Goal: Information Seeking & Learning: Learn about a topic

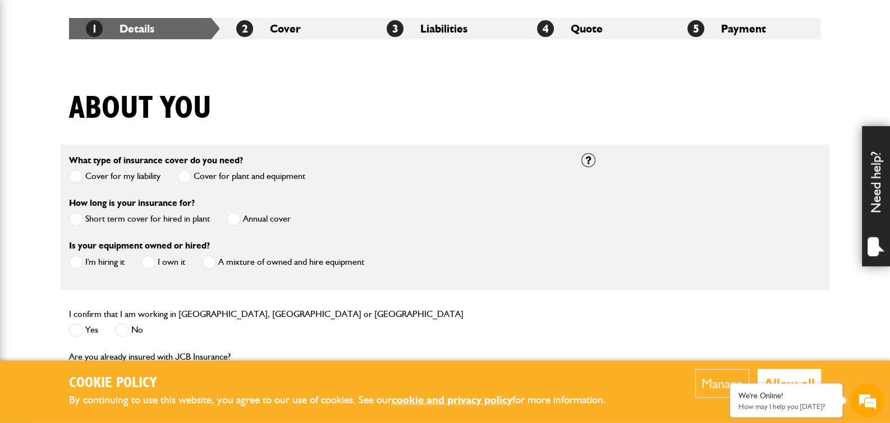
scroll to position [236, 0]
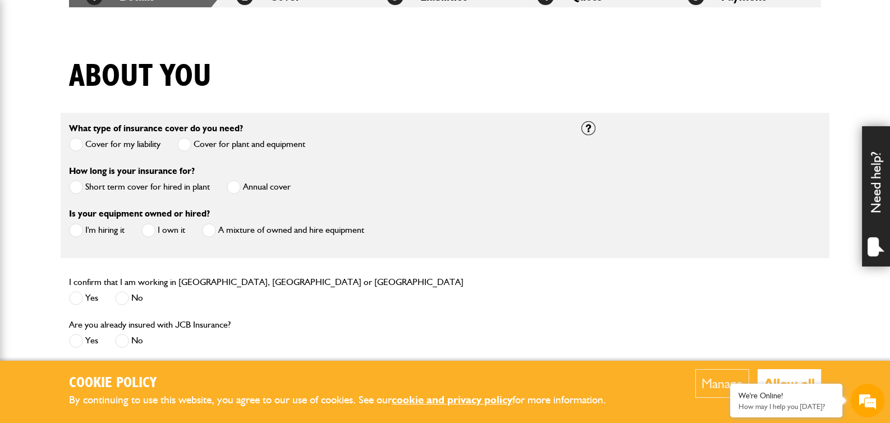
click at [237, 185] on span at bounding box center [234, 187] width 14 height 14
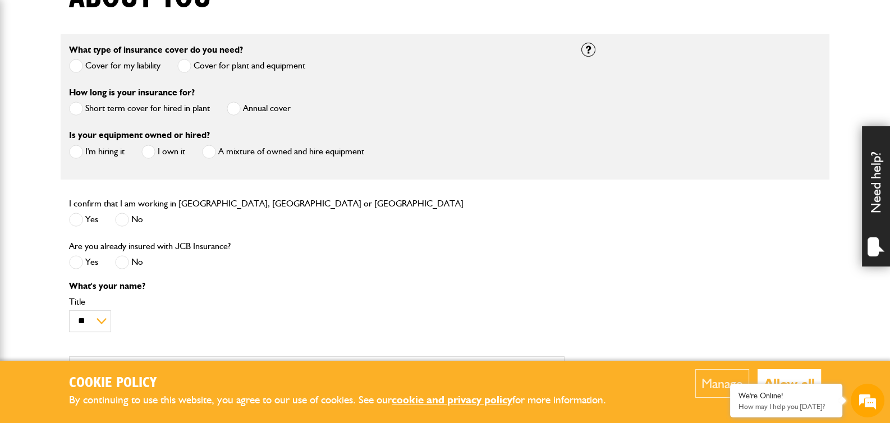
scroll to position [0, 0]
click at [155, 153] on span at bounding box center [148, 152] width 14 height 14
click at [214, 153] on span at bounding box center [209, 152] width 14 height 14
click at [80, 218] on span at bounding box center [76, 220] width 14 height 14
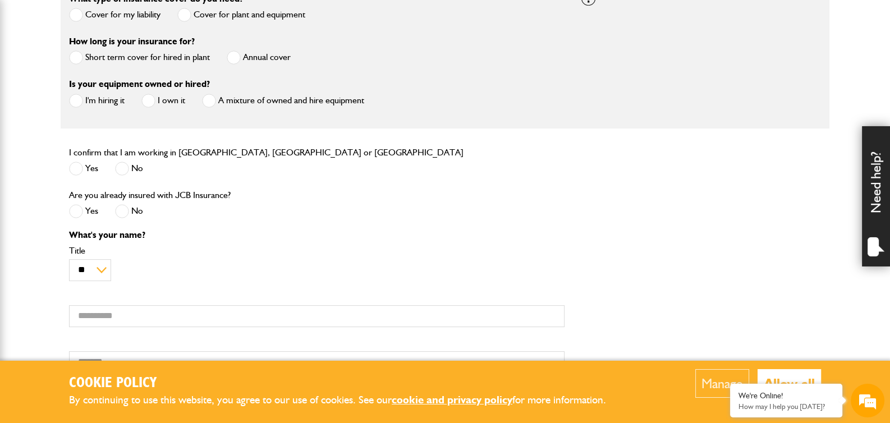
scroll to position [393, 0]
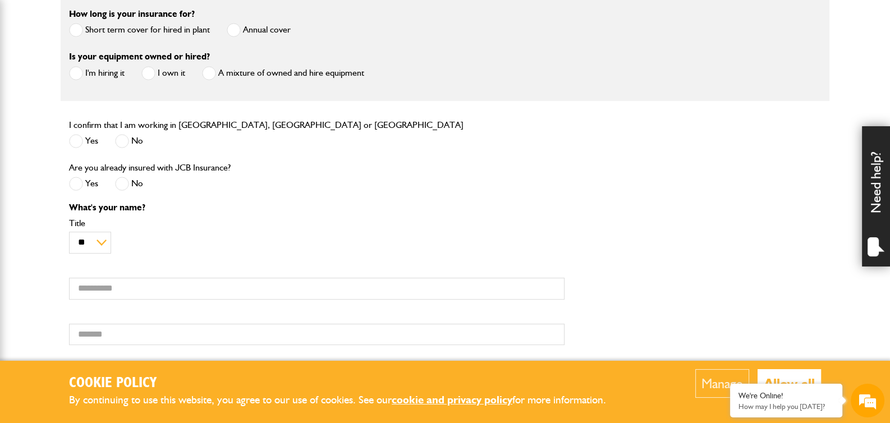
click at [125, 186] on span at bounding box center [122, 184] width 14 height 14
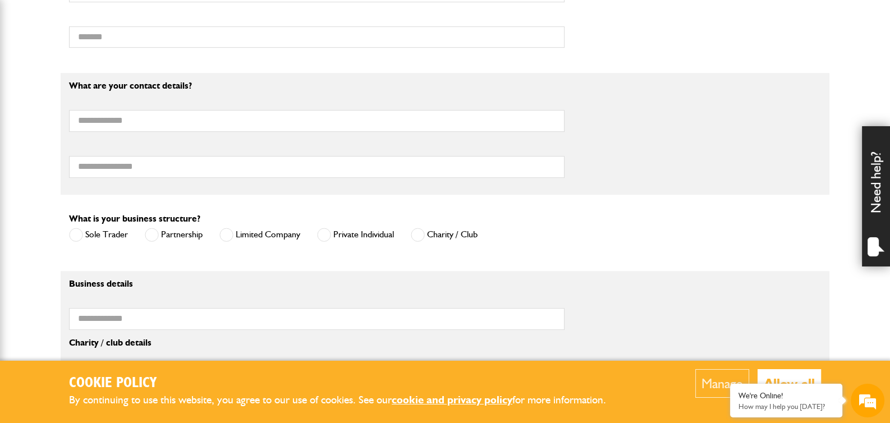
scroll to position [707, 0]
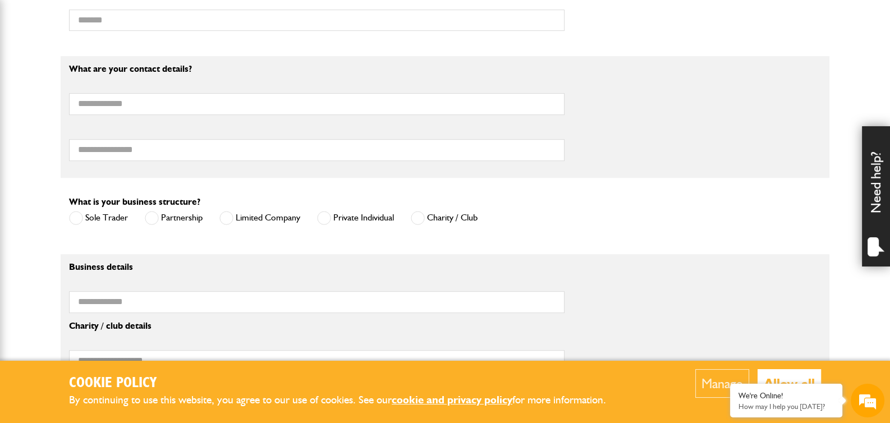
click at [266, 221] on label "Limited Company" at bounding box center [259, 218] width 81 height 14
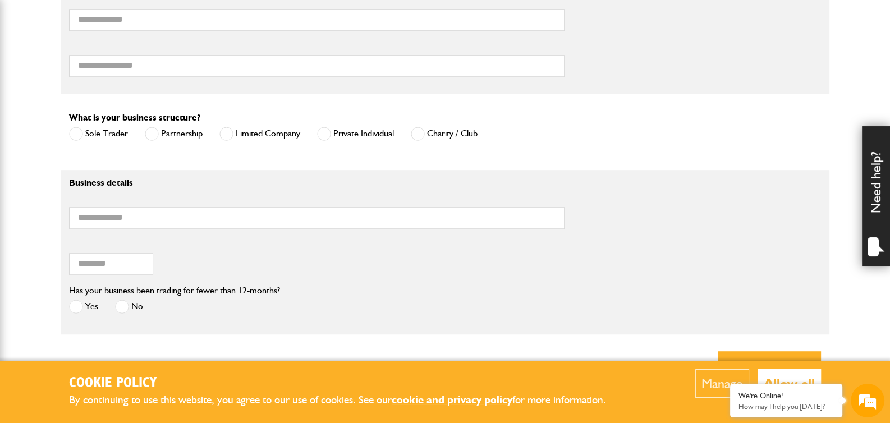
scroll to position [864, 0]
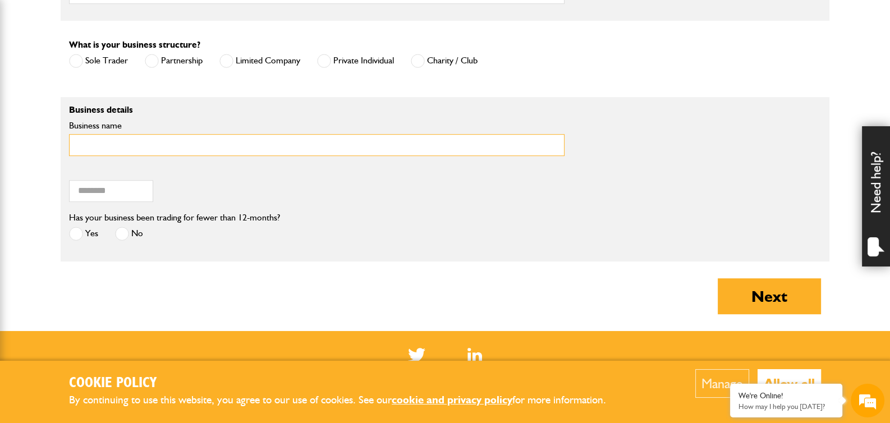
click at [143, 144] on input "Business name" at bounding box center [317, 145] width 496 height 22
type input "**********"
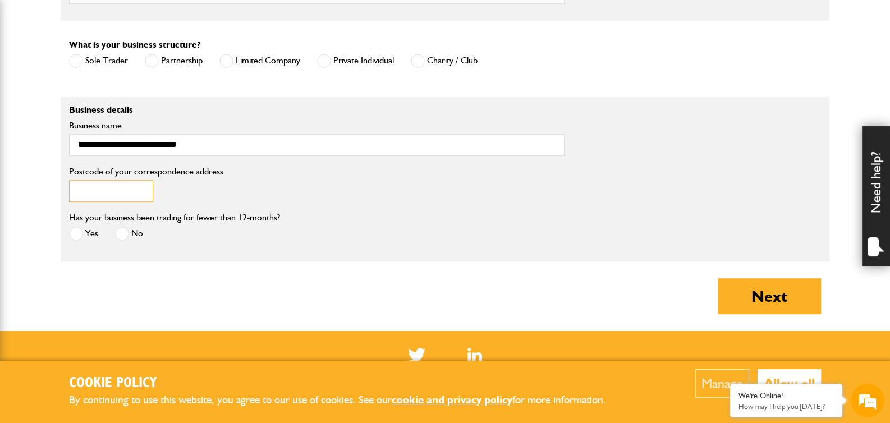
drag, startPoint x: 94, startPoint y: 184, endPoint x: 163, endPoint y: 187, distance: 69.1
click at [95, 184] on input "Postcode of your correspondence address" at bounding box center [111, 191] width 84 height 22
type input "*"
type input "*******"
click at [87, 237] on label "Yes" at bounding box center [83, 234] width 29 height 14
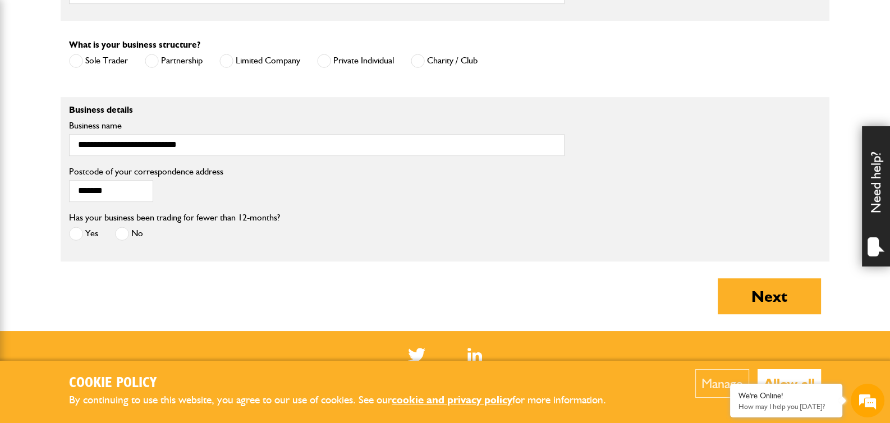
click at [88, 234] on label "Yes" at bounding box center [83, 234] width 29 height 14
click at [136, 232] on label "No" at bounding box center [129, 234] width 28 height 14
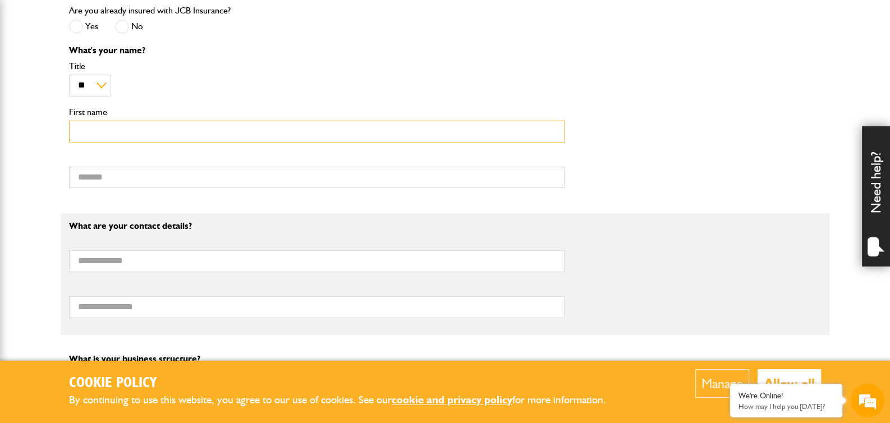
click at [111, 132] on input "First name" at bounding box center [317, 132] width 496 height 22
click at [107, 128] on input "First name" at bounding box center [317, 132] width 496 height 22
type input "******"
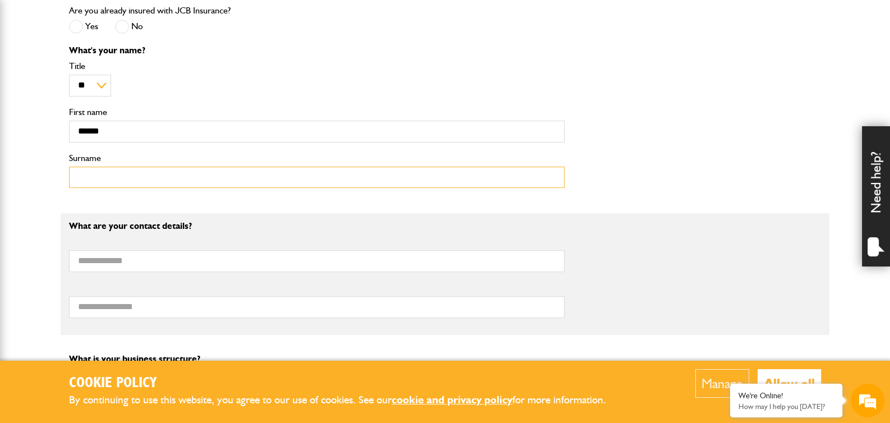
type input "*******"
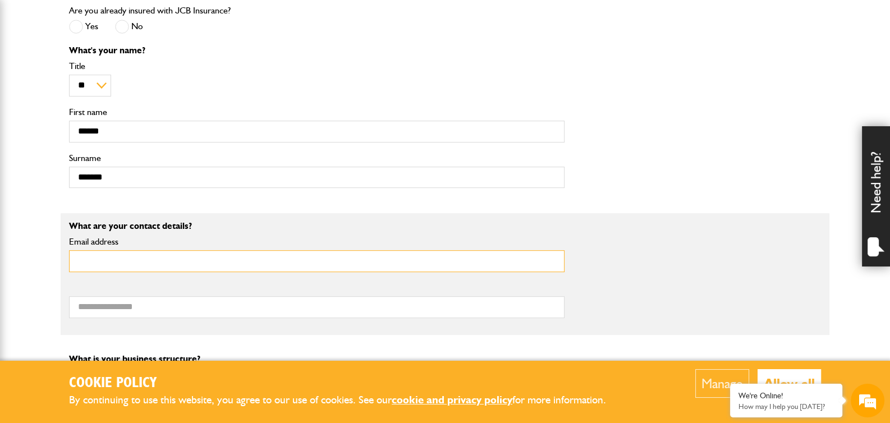
click at [123, 256] on input "Email address" at bounding box center [317, 261] width 496 height 22
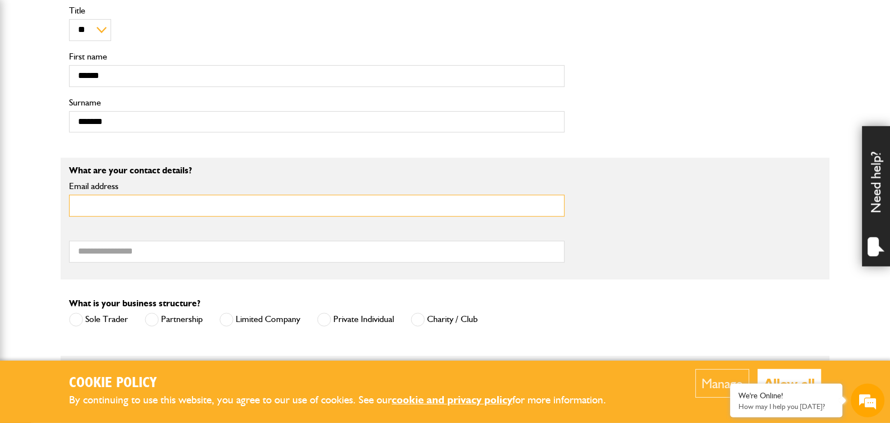
scroll to position [629, 0]
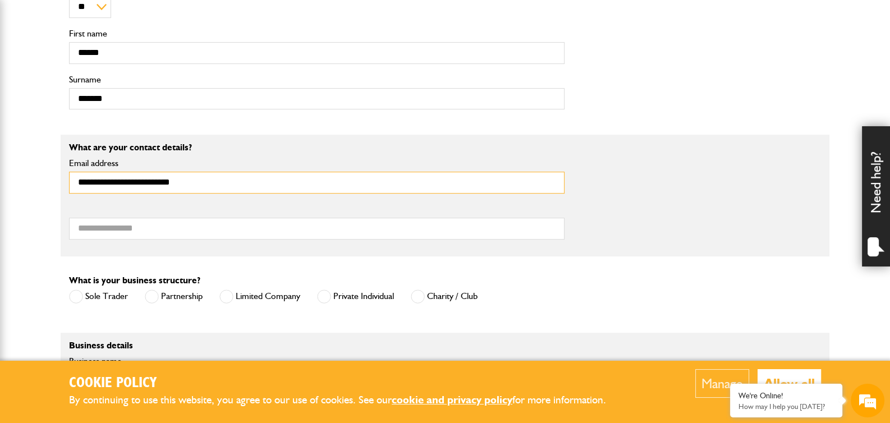
type input "**********"
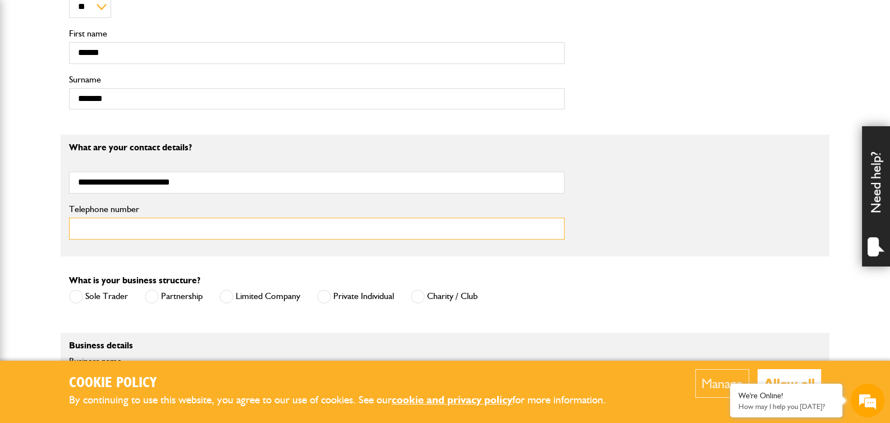
click at [106, 223] on input "Telephone number" at bounding box center [317, 229] width 496 height 22
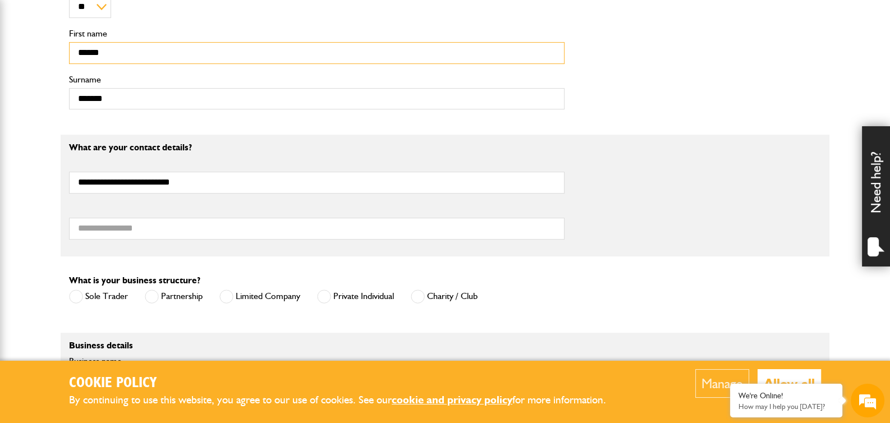
type input "**********"
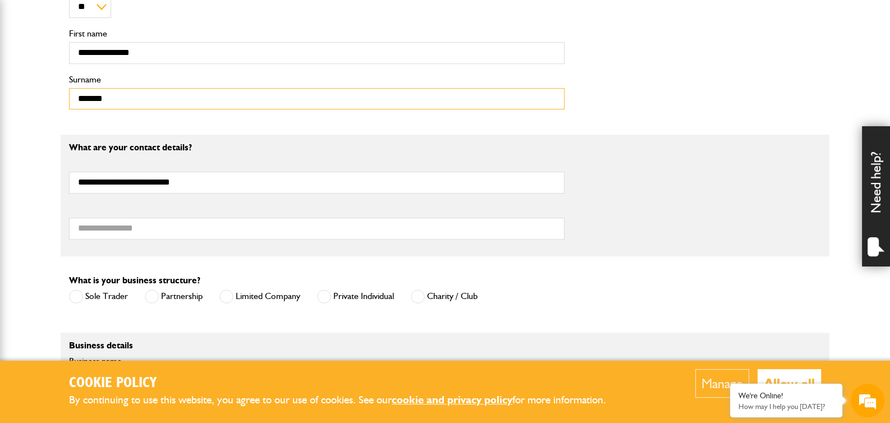
type input "*******"
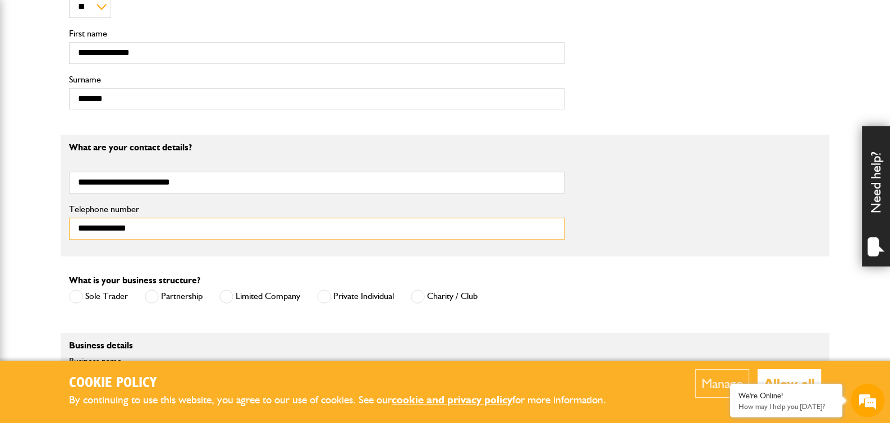
drag, startPoint x: 86, startPoint y: 231, endPoint x: 79, endPoint y: 236, distance: 9.2
click at [69, 236] on input "**********" at bounding box center [317, 229] width 496 height 22
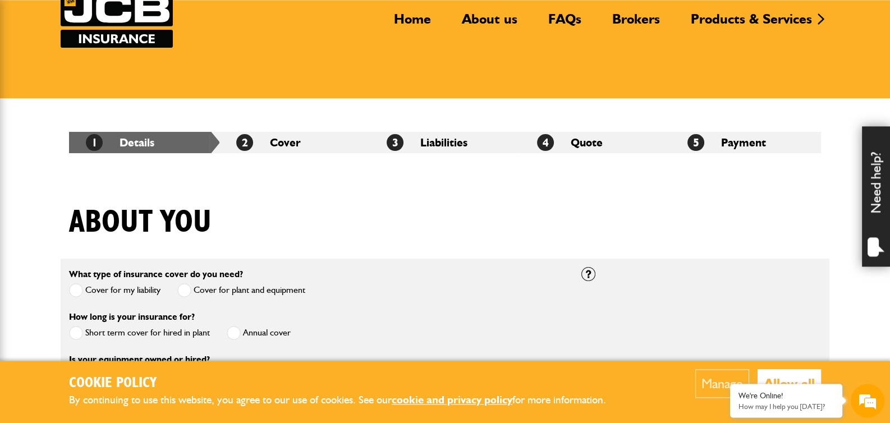
scroll to position [79, 0]
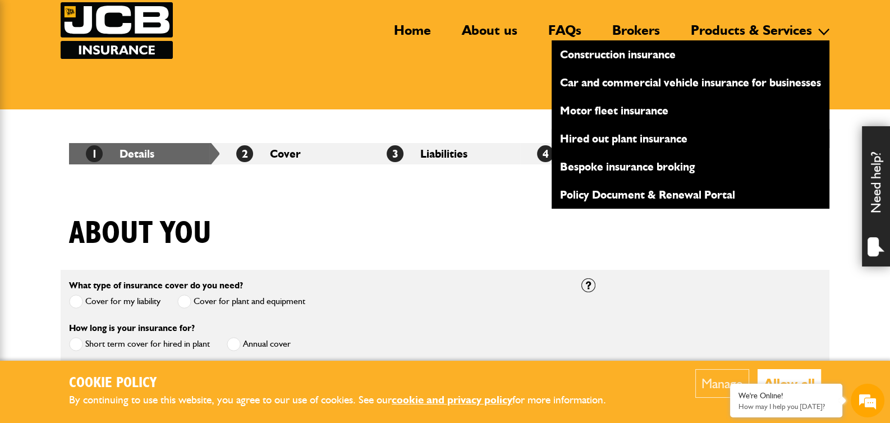
type input "**********"
click at [651, 146] on link "Hired out plant insurance" at bounding box center [691, 138] width 278 height 19
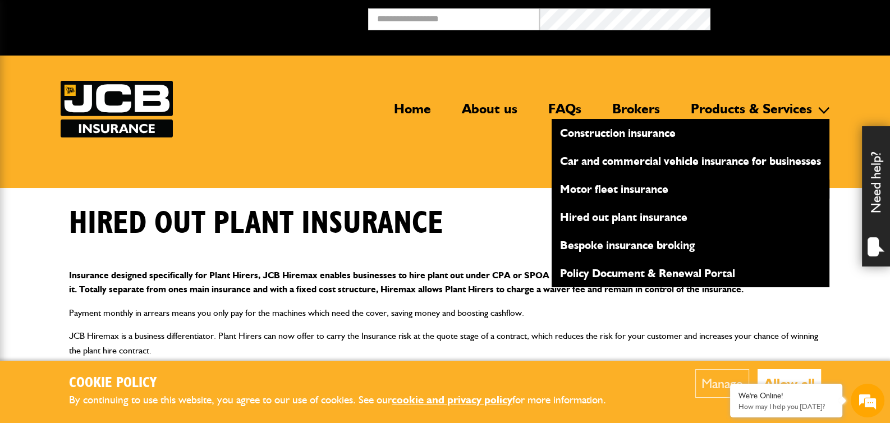
click at [611, 189] on link "Motor fleet insurance" at bounding box center [691, 189] width 278 height 19
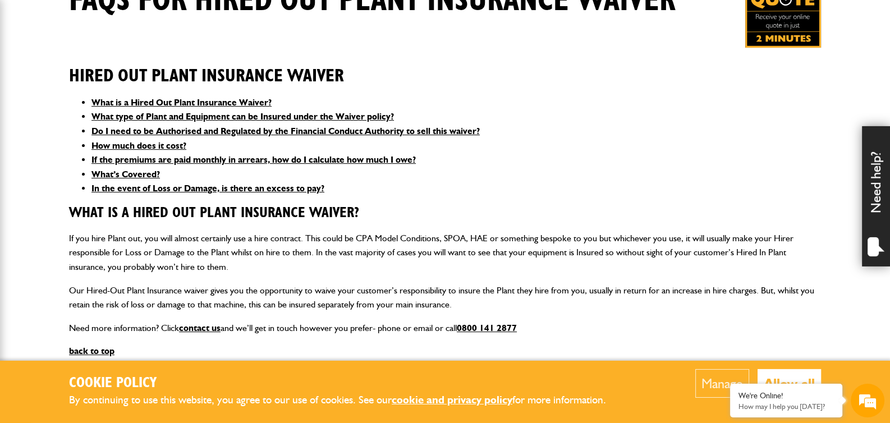
scroll to position [236, 0]
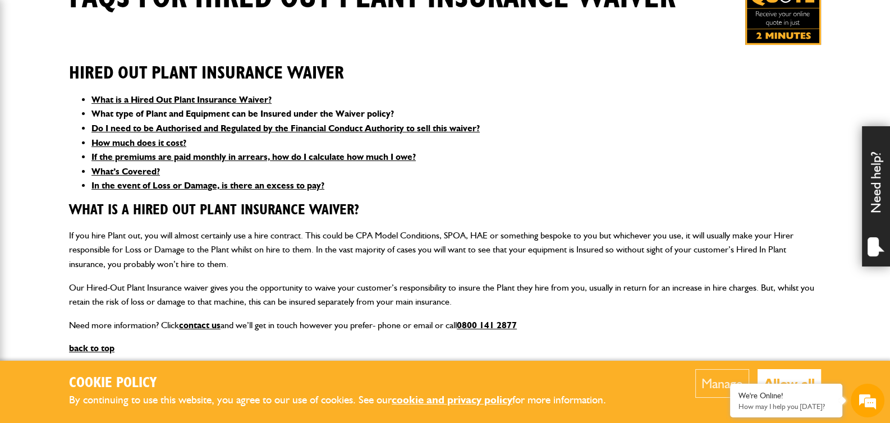
click at [271, 112] on link "What type of Plant and Equipment can be Insured under the Waiver policy?" at bounding box center [242, 113] width 303 height 11
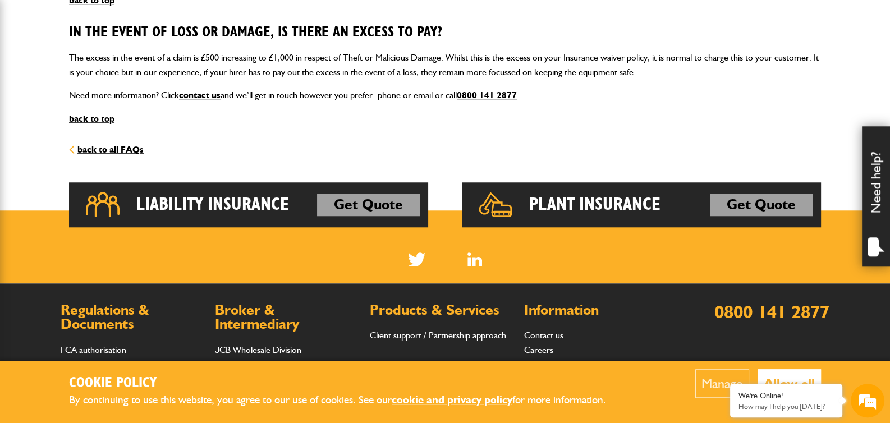
scroll to position [1317, 0]
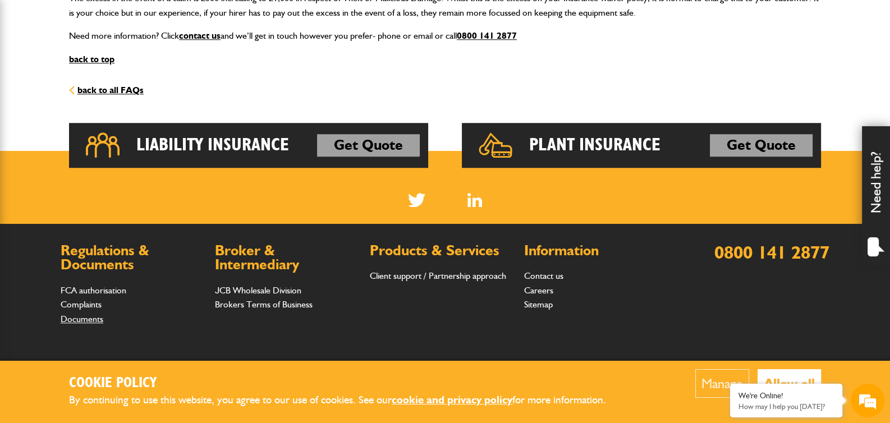
click at [88, 324] on link "Documents" at bounding box center [82, 319] width 43 height 11
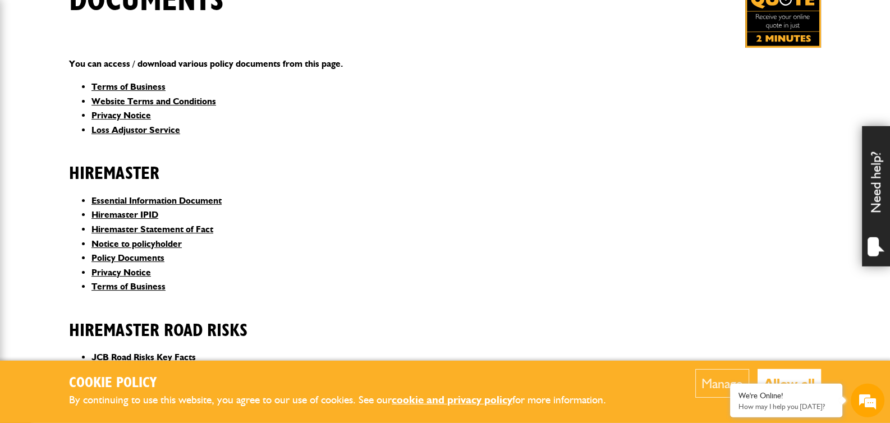
scroll to position [236, 0]
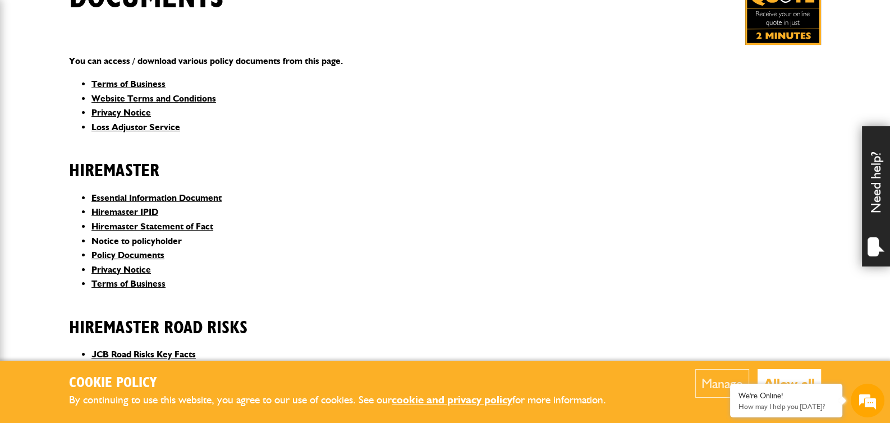
click at [145, 246] on link "Notice to policyholder" at bounding box center [136, 241] width 90 height 11
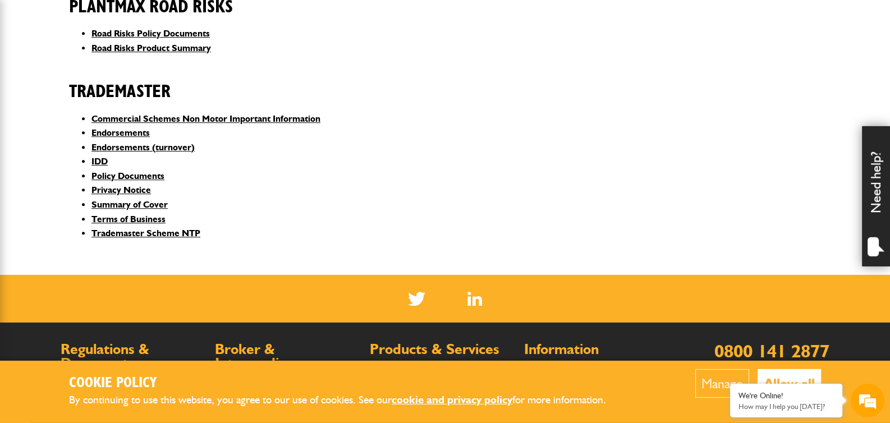
scroll to position [864, 0]
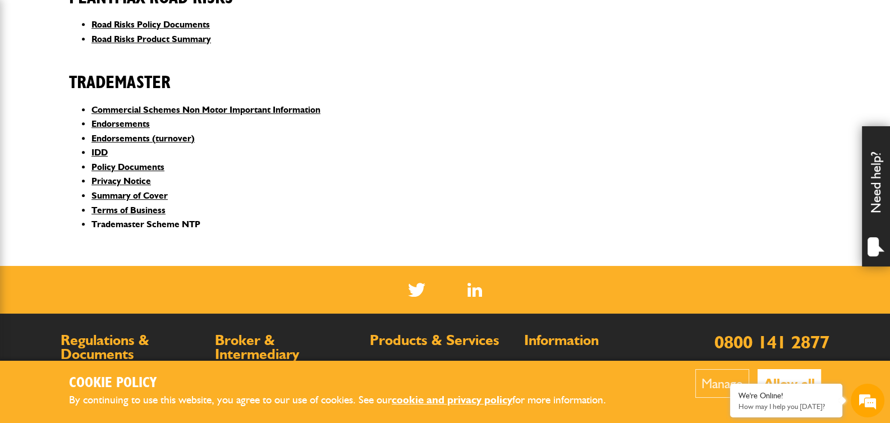
click at [160, 230] on link "Trademaster Scheme NTP" at bounding box center [145, 224] width 109 height 11
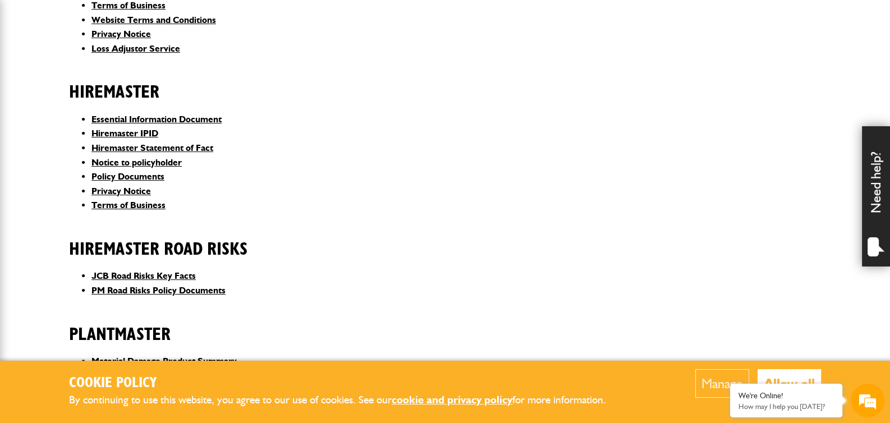
scroll to position [0, 0]
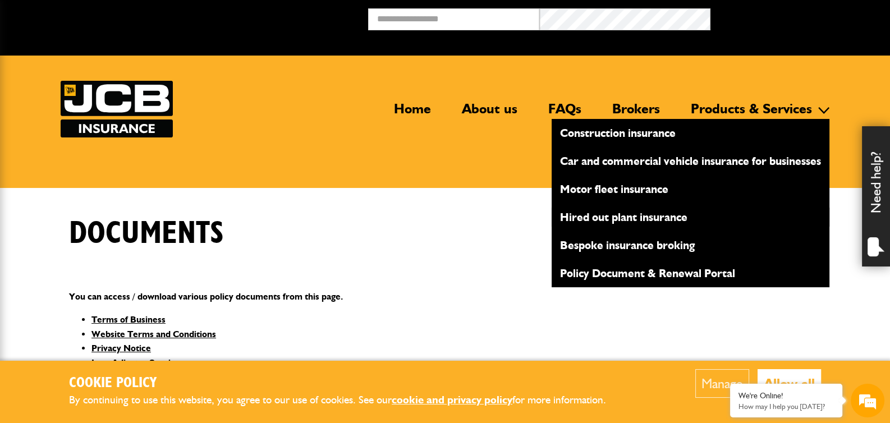
click at [616, 219] on link "Hired out plant insurance" at bounding box center [691, 217] width 278 height 19
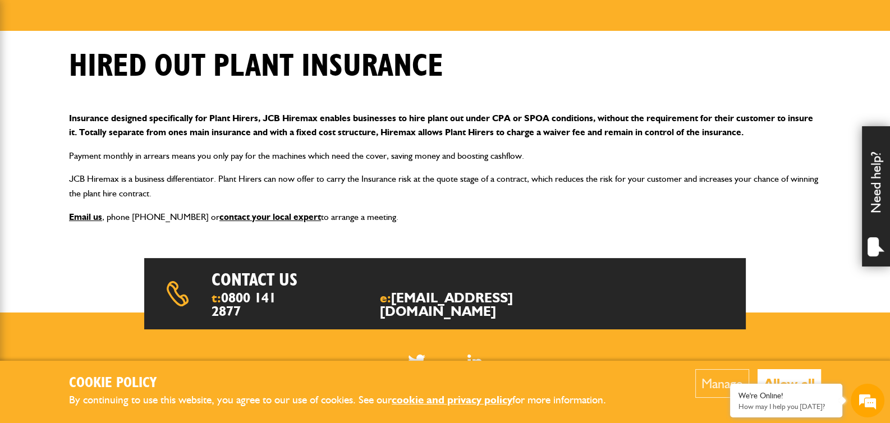
click at [502, 118] on p "Insurance designed specifically for Plant Hirers, JCB Hiremax enables businesse…" at bounding box center [445, 125] width 752 height 29
drag, startPoint x: 510, startPoint y: 117, endPoint x: 493, endPoint y: 117, distance: 16.8
click at [493, 117] on p "Insurance designed specifically for Plant Hirers, JCB Hiremax enables businesse…" at bounding box center [445, 125] width 752 height 29
copy p "CPA"
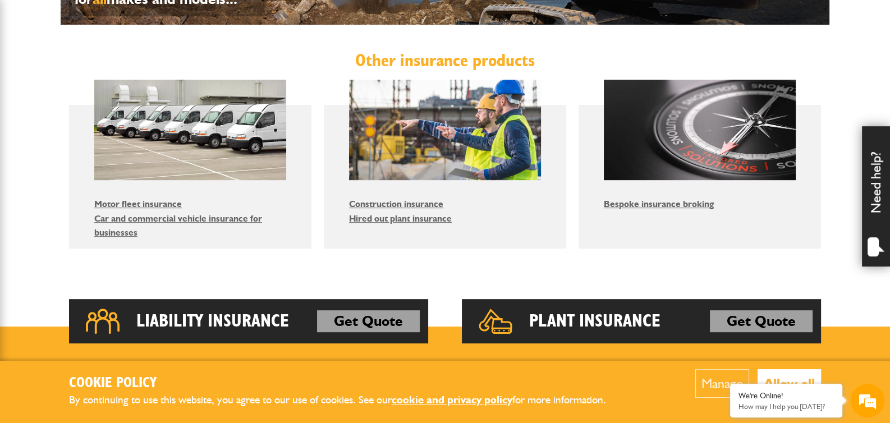
scroll to position [629, 0]
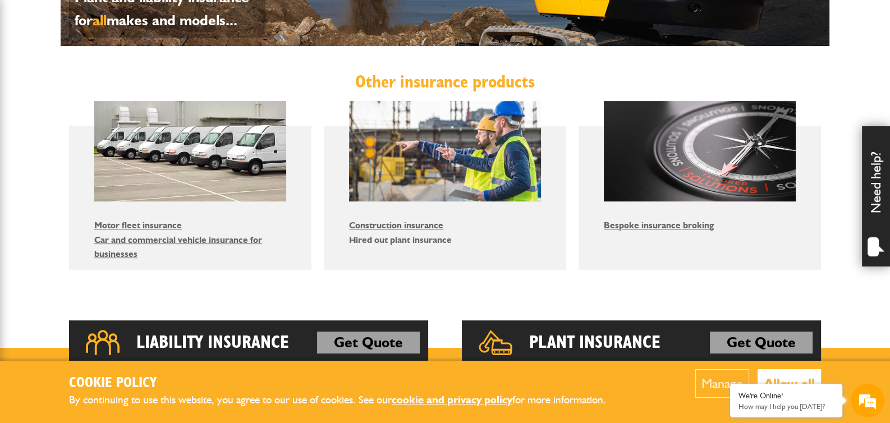
click at [427, 237] on link "Hired out plant insurance" at bounding box center [400, 240] width 103 height 11
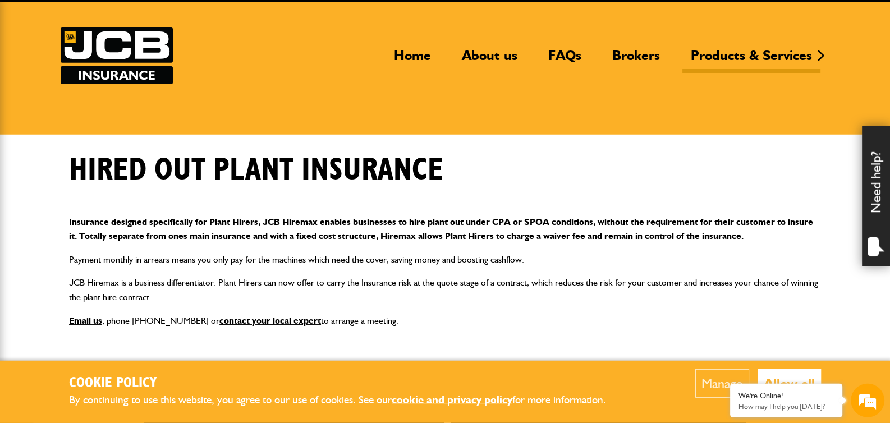
scroll to position [157, 0]
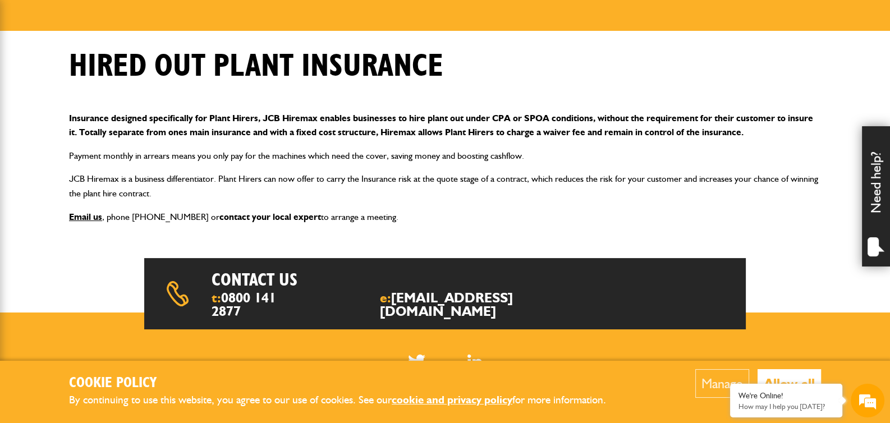
click at [250, 218] on link "contact your local expert" at bounding box center [270, 217] width 102 height 11
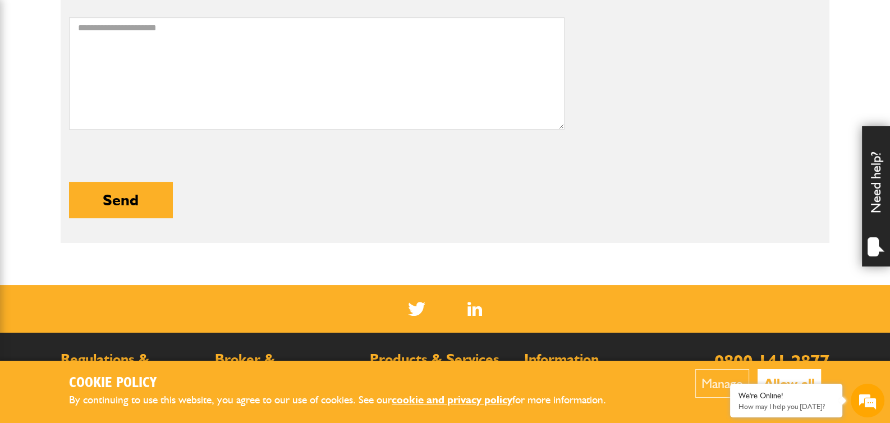
scroll to position [157, 0]
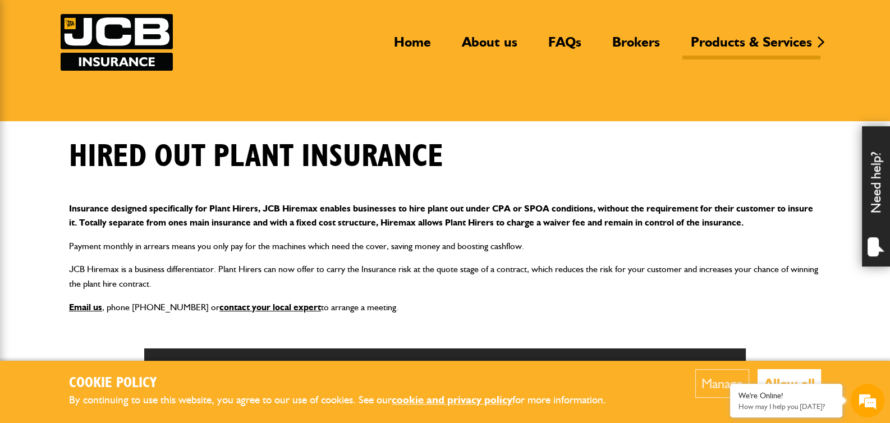
scroll to position [157, 0]
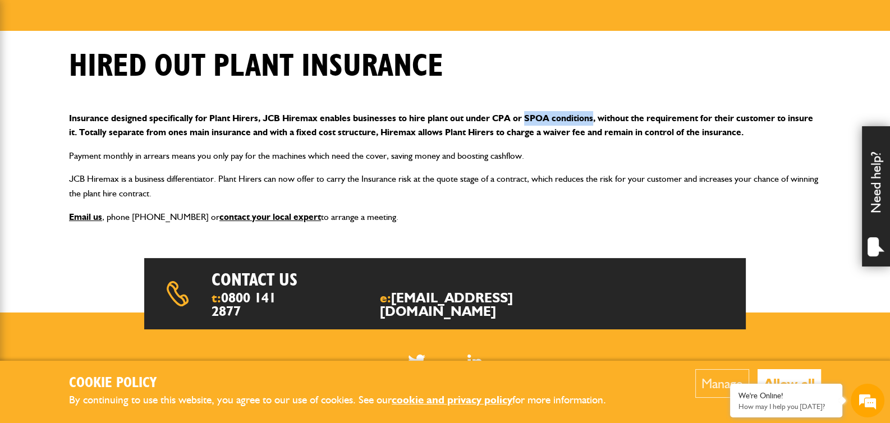
drag, startPoint x: 592, startPoint y: 117, endPoint x: 524, endPoint y: 121, distance: 68.1
click at [524, 121] on p "Insurance designed specifically for Plant Hirers, JCB Hiremax enables businesse…" at bounding box center [445, 125] width 752 height 29
copy p "SPOA conditions"
